Goal: Task Accomplishment & Management: Use online tool/utility

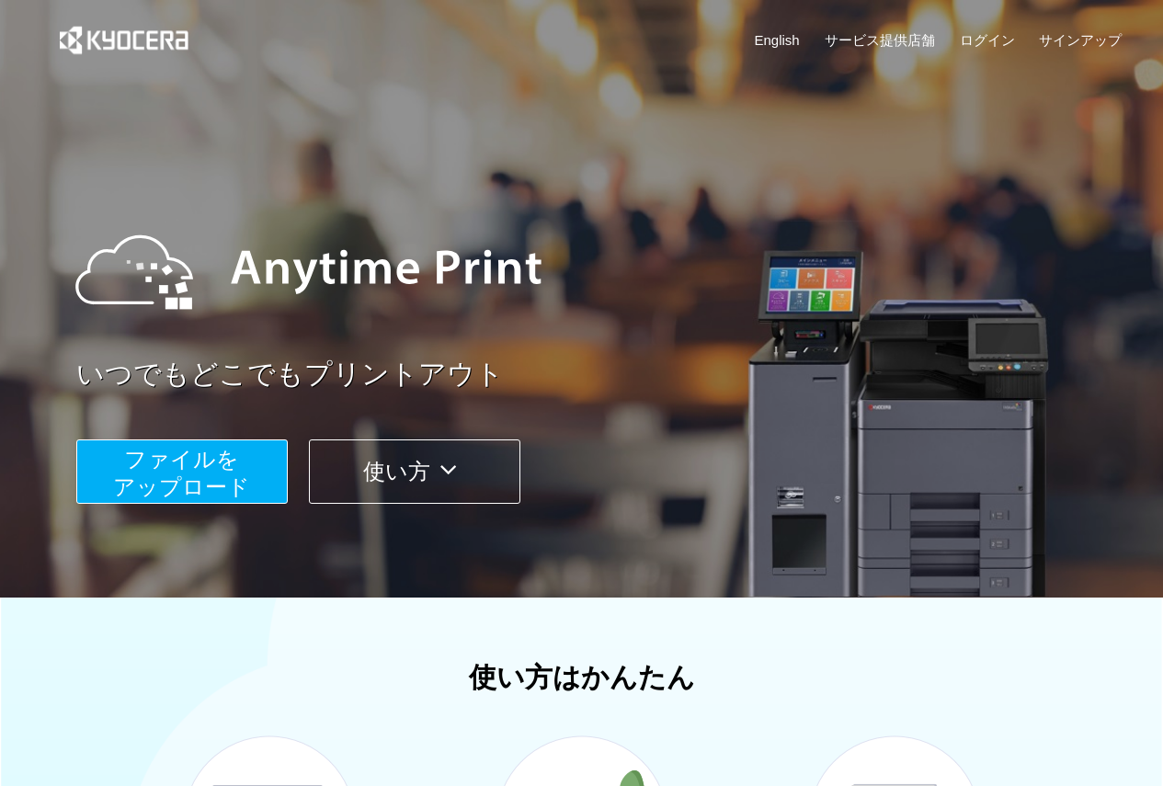
click at [215, 461] on span "ファイルを ​​アップロード" at bounding box center [181, 473] width 137 height 52
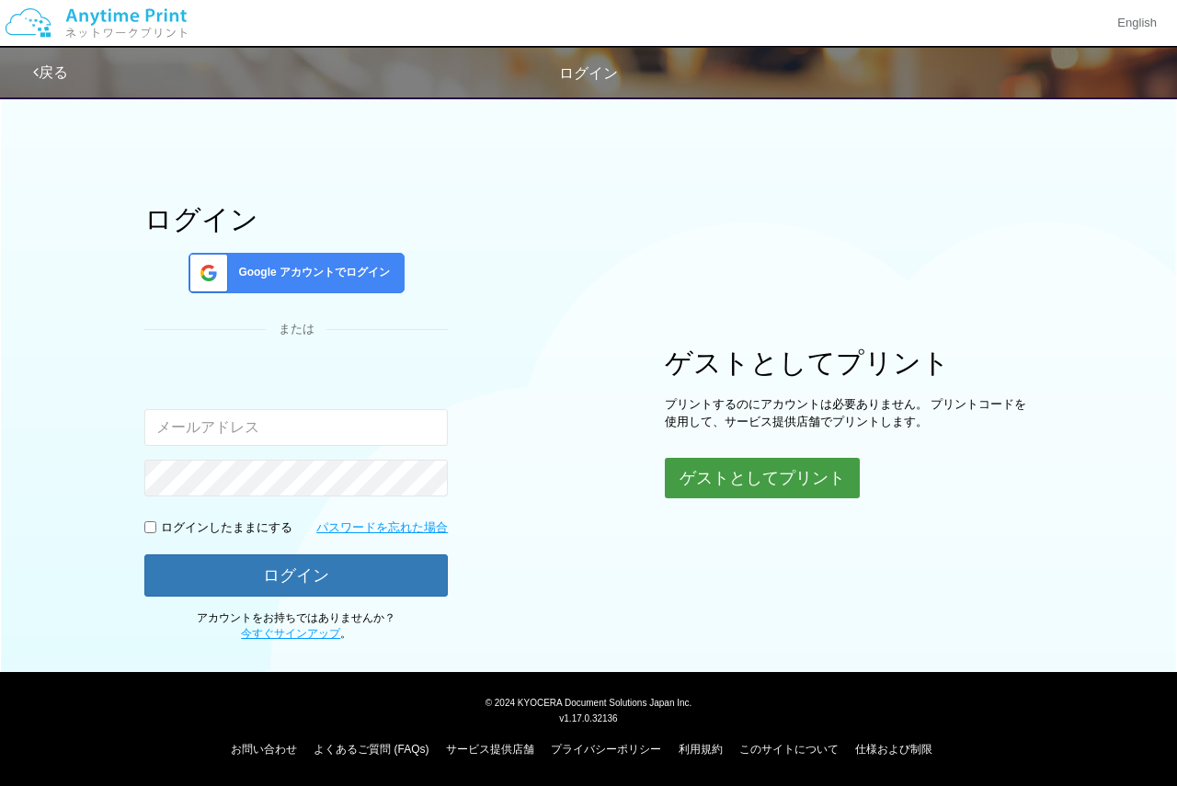
click at [717, 482] on button "ゲストとしてプリント" at bounding box center [762, 478] width 195 height 40
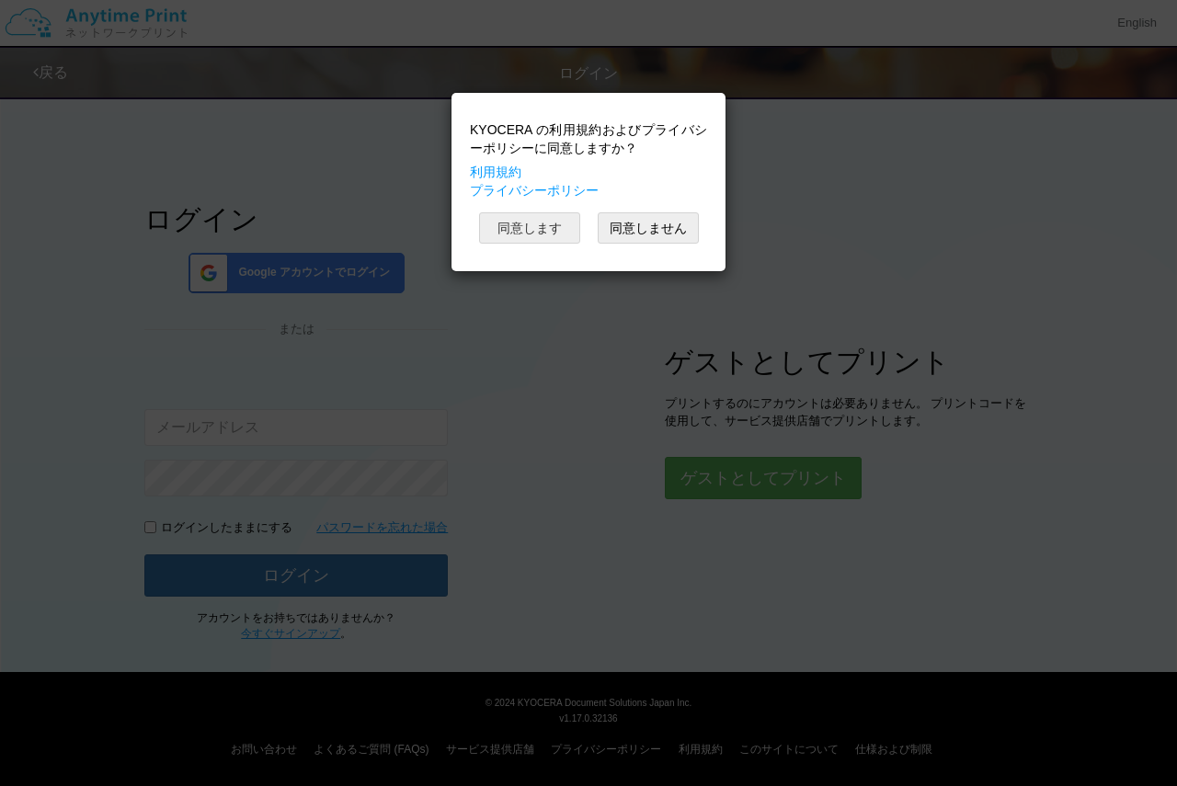
click at [553, 236] on button "同意します" at bounding box center [529, 227] width 101 height 31
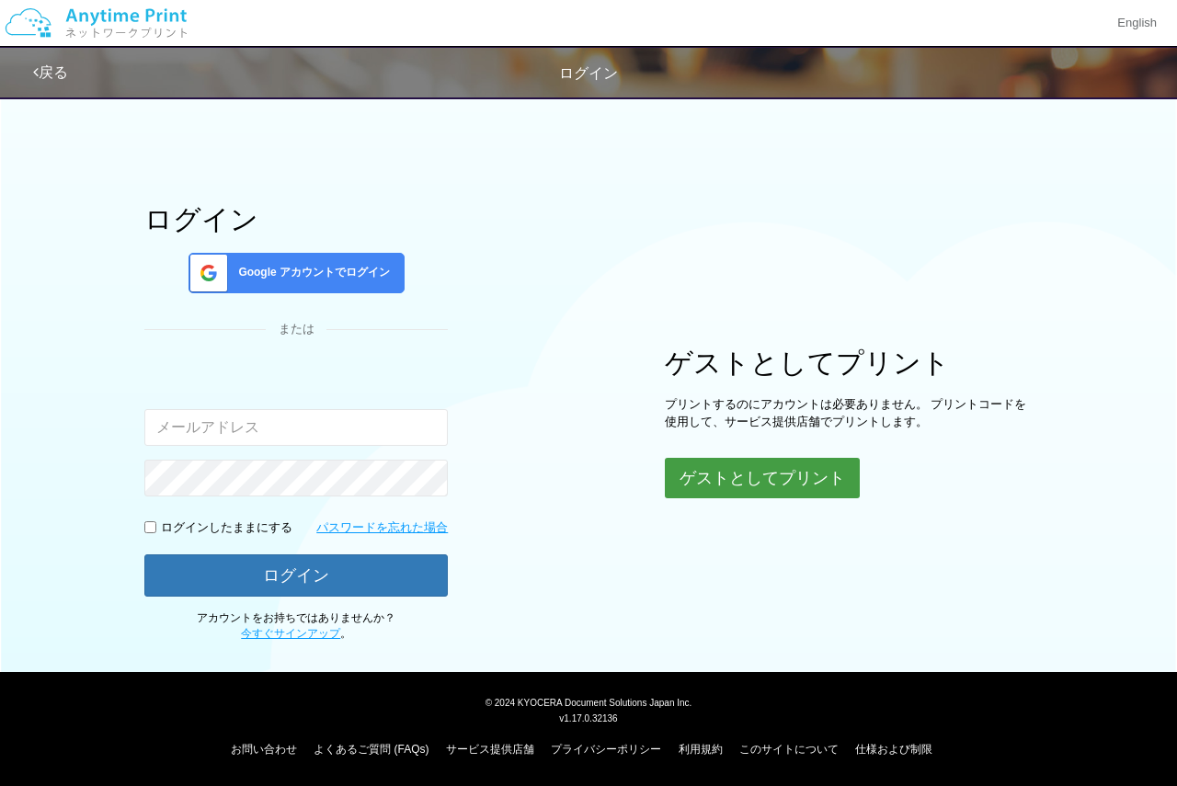
click at [736, 487] on button "ゲストとしてプリント" at bounding box center [762, 478] width 195 height 40
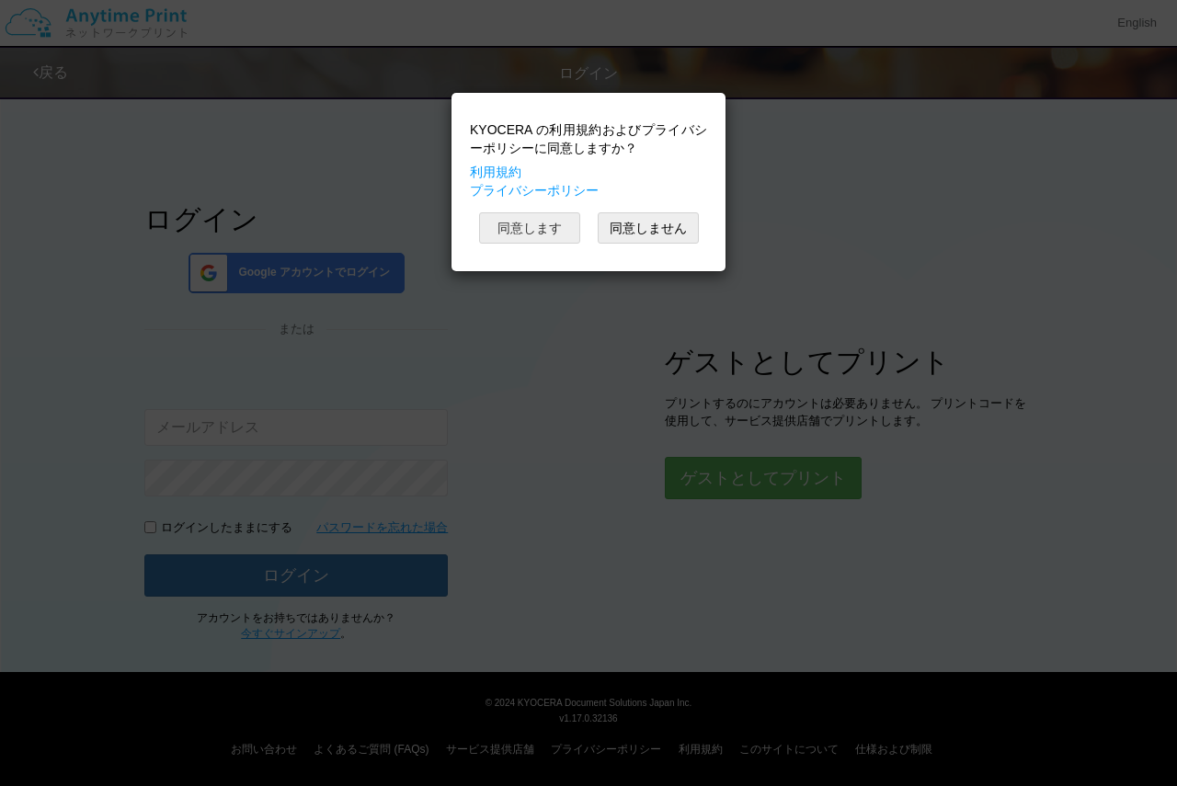
click at [517, 241] on button "同意します" at bounding box center [529, 227] width 101 height 31
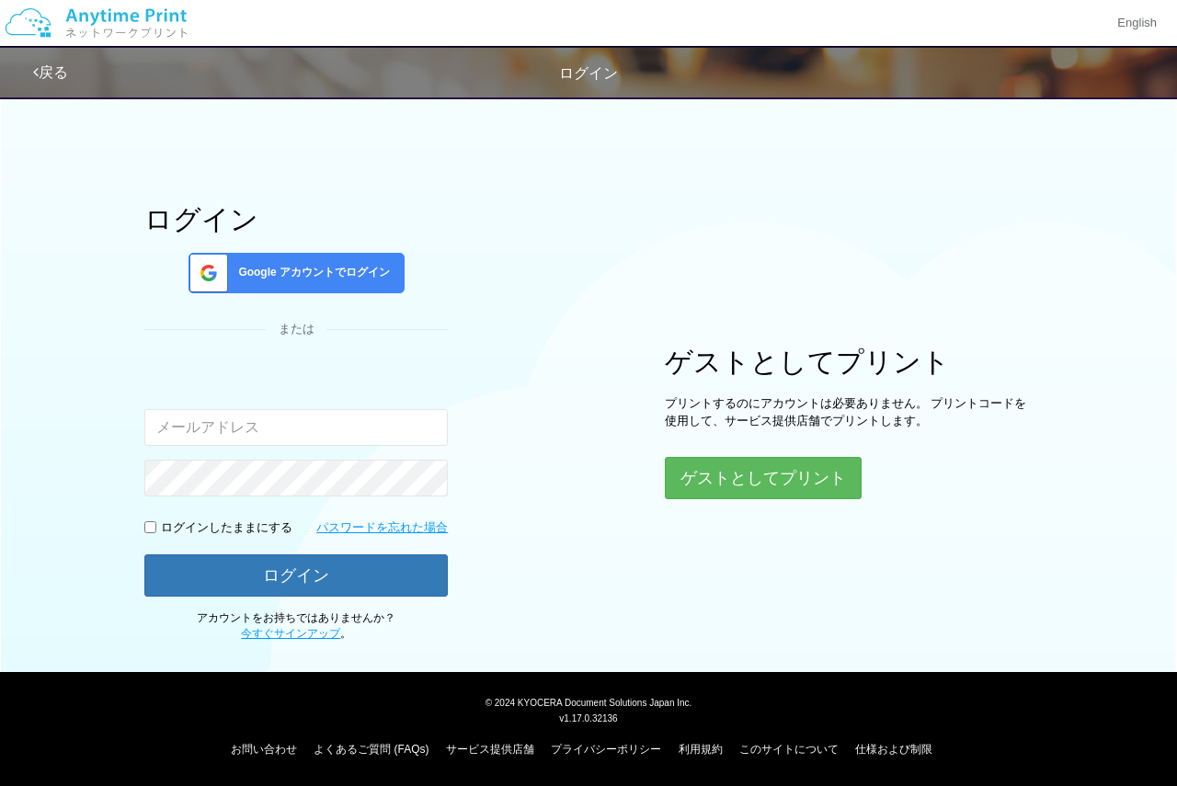
click at [517, 217] on div "KYOCERA の利用規約およびプライバシーポリシーに同意しますか？ 利用規約 プライバシーポリシー 同意します 同意しません" at bounding box center [589, 137] width 256 height 160
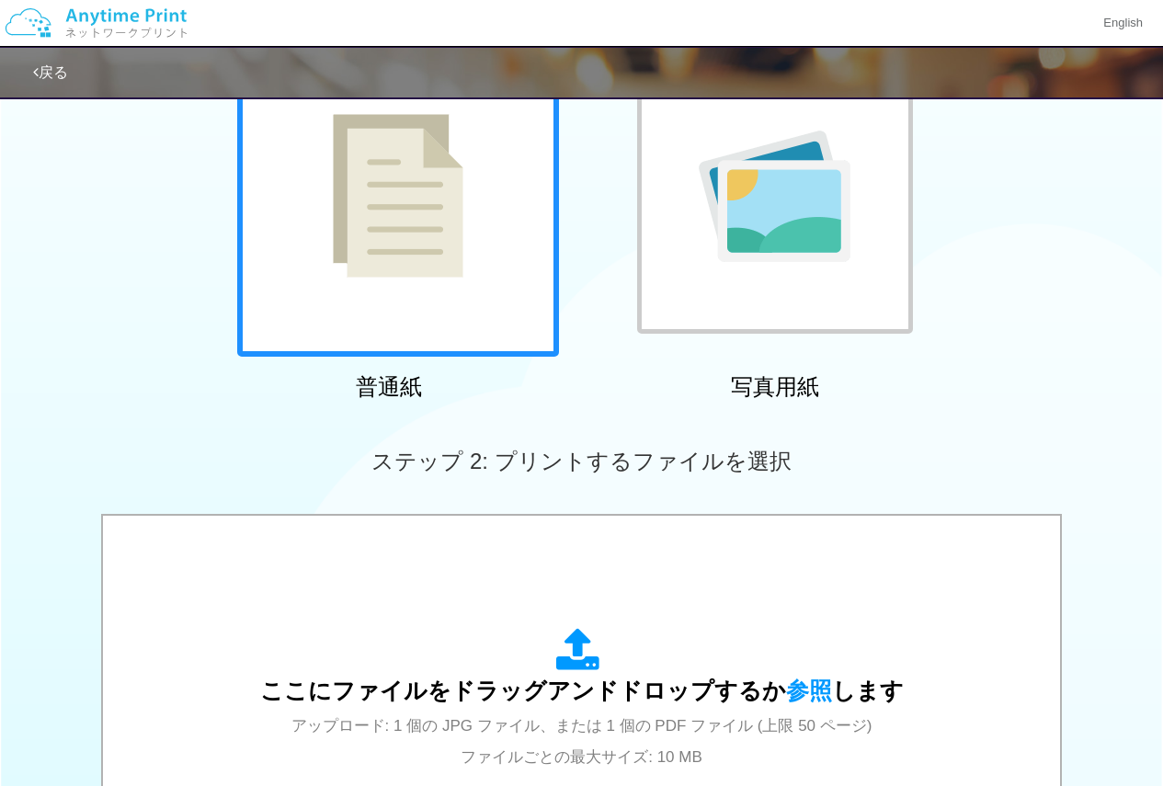
scroll to position [460, 0]
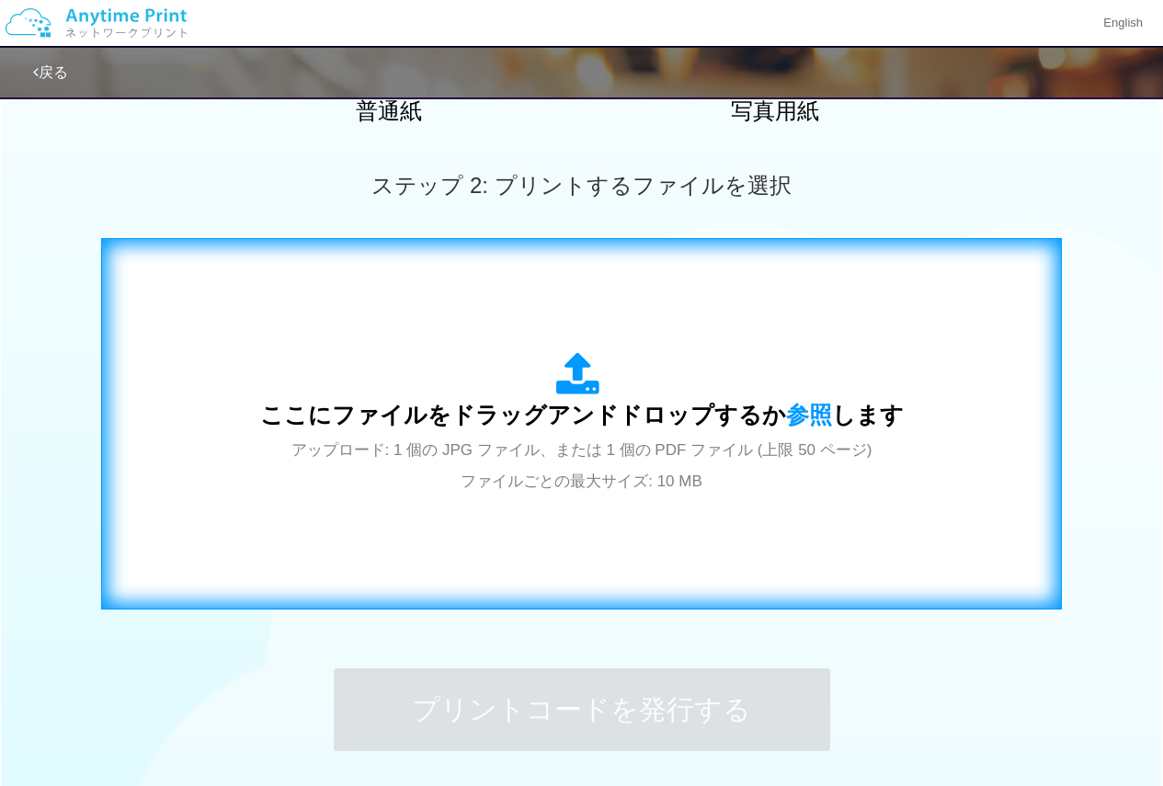
click at [583, 555] on div "ここにファイルをドラッグアンドドロップするか 参照 します アップロード: 1 個の JPG ファイル、または 1 個の PDF ファイル (上限 50 ペー…" at bounding box center [581, 423] width 922 height 333
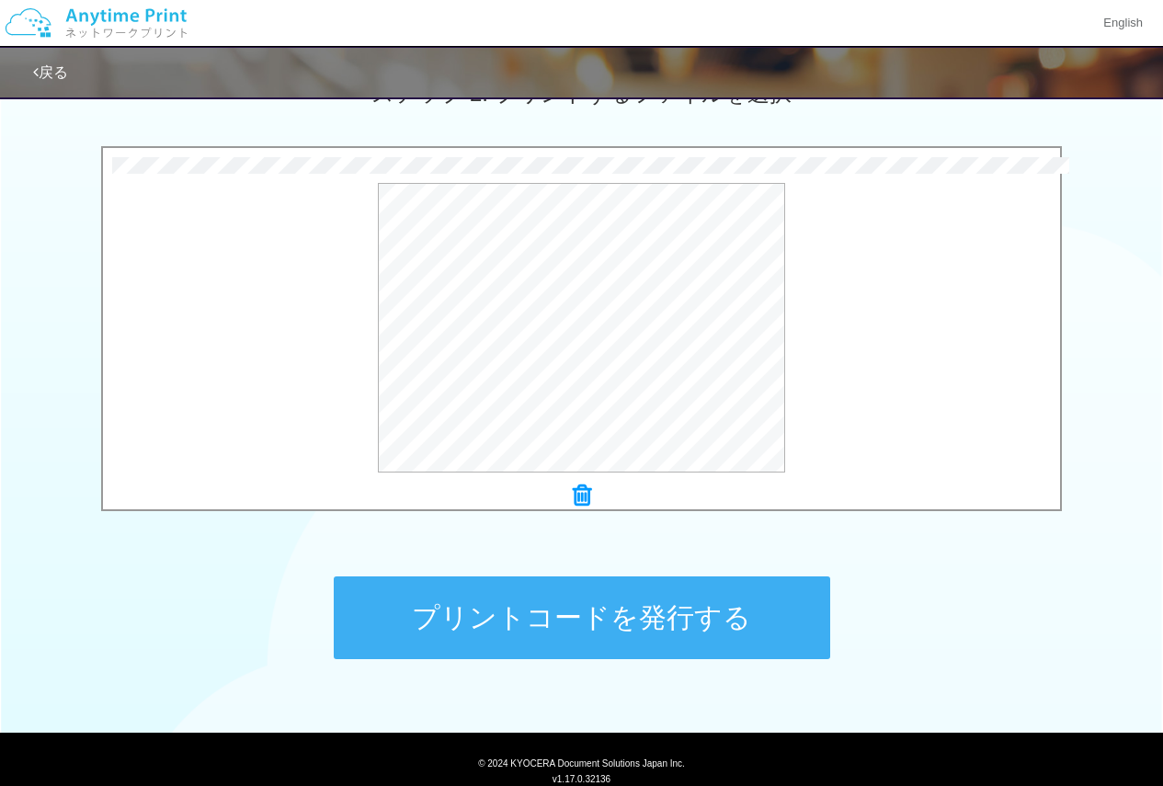
scroll to position [612, 0]
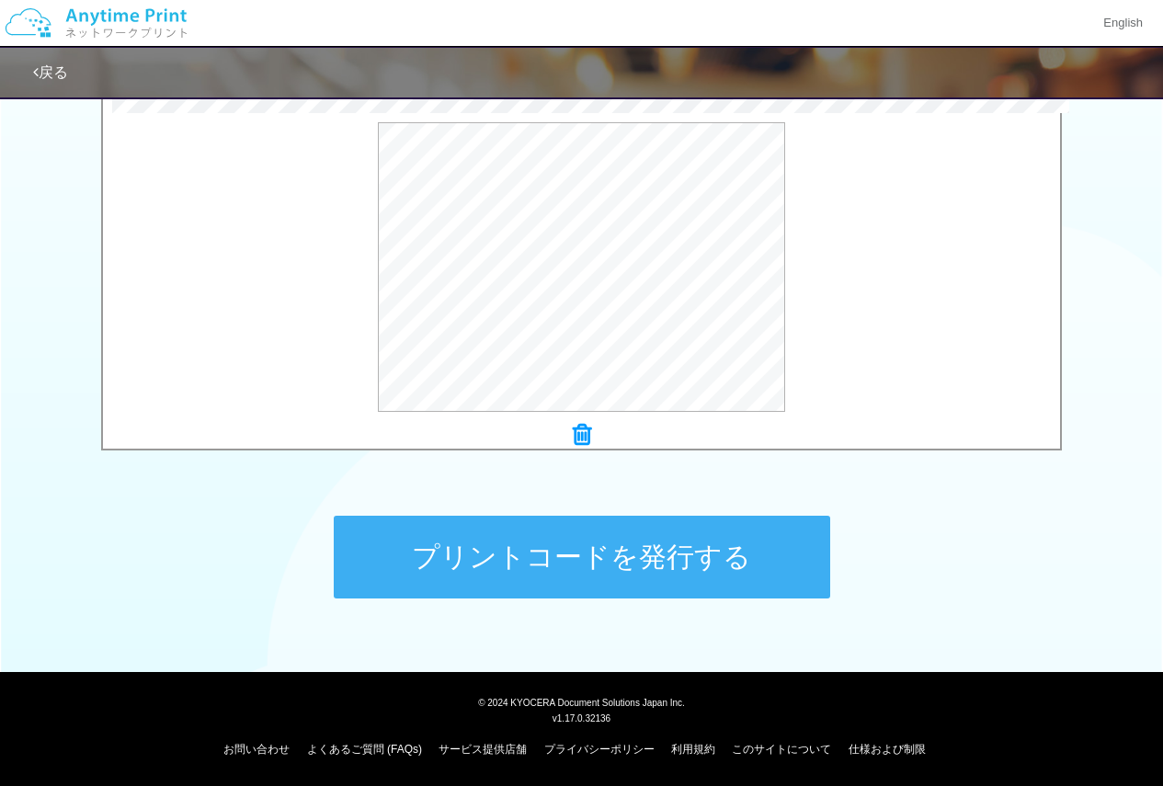
click at [512, 570] on button "プリントコードを発行する" at bounding box center [582, 557] width 496 height 83
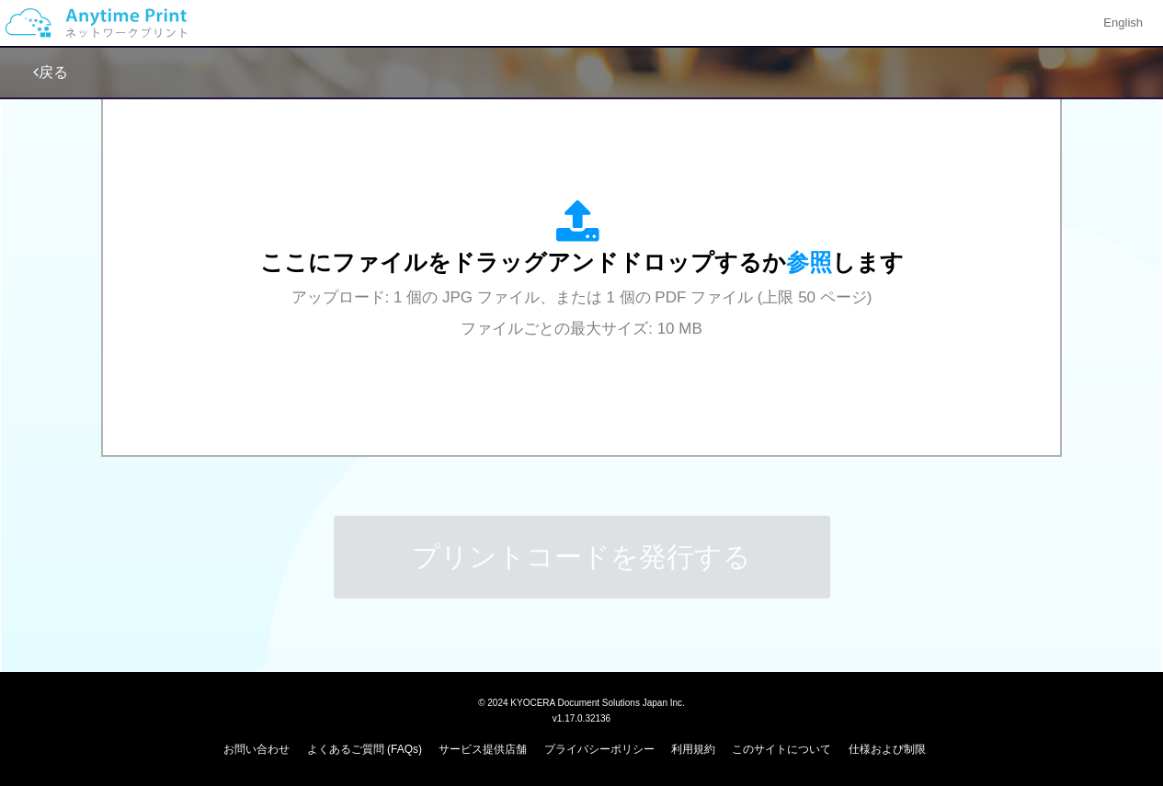
scroll to position [0, 0]
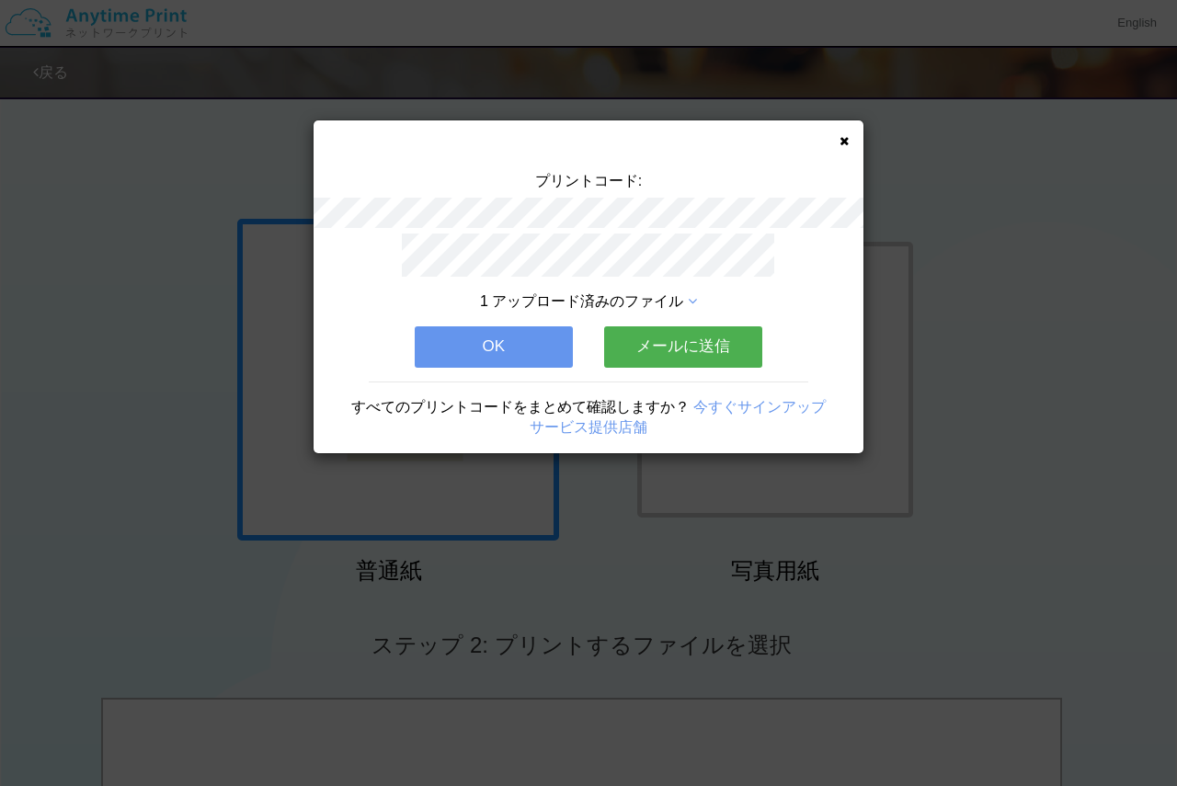
click at [545, 350] on button "OK" at bounding box center [494, 346] width 158 height 40
